Goal: Task Accomplishment & Management: Complete application form

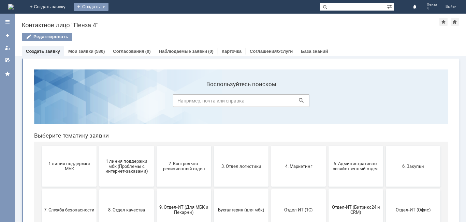
click at [108, 6] on div "Создать" at bounding box center [91, 7] width 35 height 8
click at [126, 19] on link "Заявка" at bounding box center [101, 20] width 52 height 8
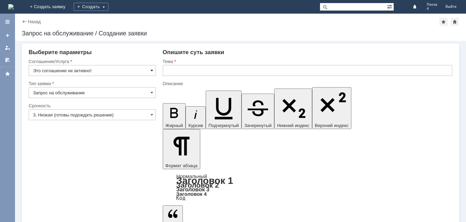
click at [151, 69] on span at bounding box center [151, 70] width 3 height 5
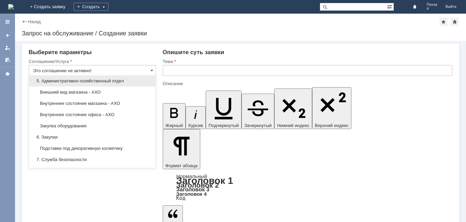
scroll to position [466, 0]
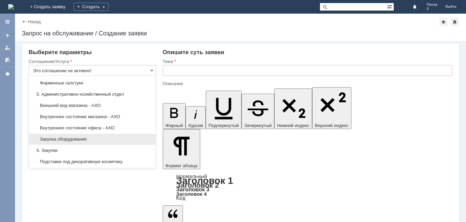
click at [128, 141] on div "Закупка оборудования" at bounding box center [92, 139] width 126 height 11
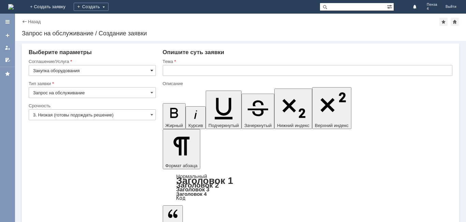
click at [151, 70] on span at bounding box center [151, 70] width 3 height 5
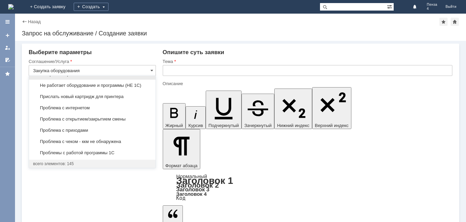
scroll to position [1572, 0]
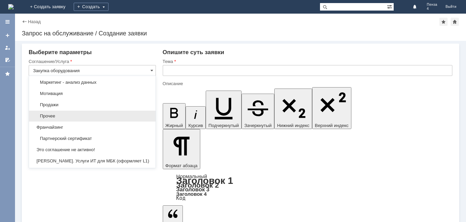
click at [125, 119] on span "Прочее" at bounding box center [92, 116] width 118 height 5
type input "Прочее"
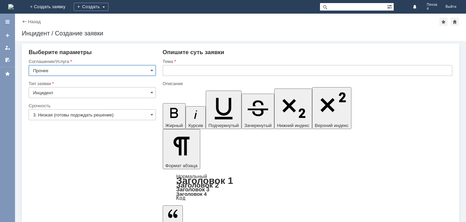
scroll to position [0, 0]
click at [171, 71] on input "text" at bounding box center [307, 70] width 289 height 11
click at [152, 93] on span at bounding box center [151, 92] width 3 height 5
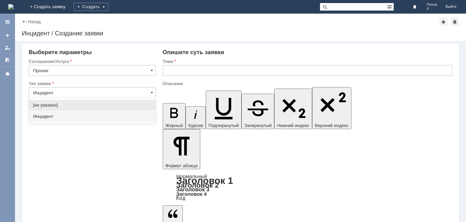
click at [146, 102] on div "[не указано]" at bounding box center [92, 105] width 126 height 11
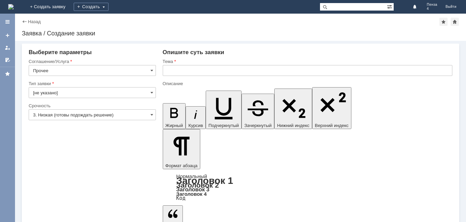
type input "[не указано]"
click at [150, 92] on span at bounding box center [151, 92] width 3 height 5
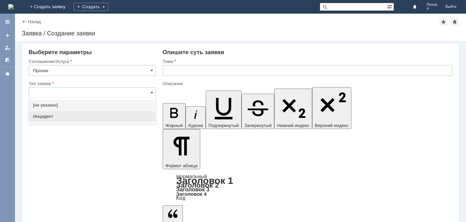
click at [141, 115] on span "Инцидент" at bounding box center [92, 116] width 118 height 5
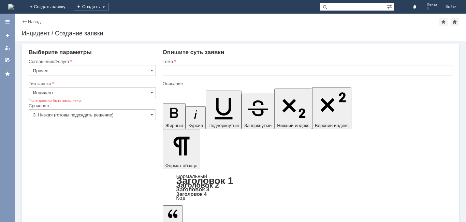
type input "Инцидент"
click at [169, 68] on input "text" at bounding box center [307, 70] width 289 height 11
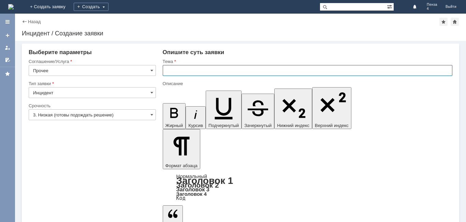
type input "[PERSON_NAME]"
click at [301, 70] on input "Привезите пожалуйста стул со спинкой на маг Пенза 4 вместе сотгрузкой" at bounding box center [307, 70] width 289 height 11
click at [328, 71] on input "Привезите пожалуйста стул со спинкой на маг Пенза 4 вместе с отгрузкой" at bounding box center [307, 70] width 289 height 11
click at [215, 70] on input "Привезите пожалуйста стул со спинкой на маг Пенза 4 вместе с отгрузкой товара." at bounding box center [307, 70] width 289 height 11
click at [328, 72] on input "Нам необходим стул со спинкой на маг Пенза 4 вместе с отгрузкой товара." at bounding box center [307, 70] width 289 height 11
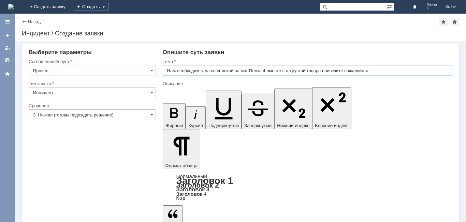
type input "Нам необходим стул со спинкой на маг Пенза 4 вместе с отгрузкой товара привезит…"
